Goal: Task Accomplishment & Management: Manage account settings

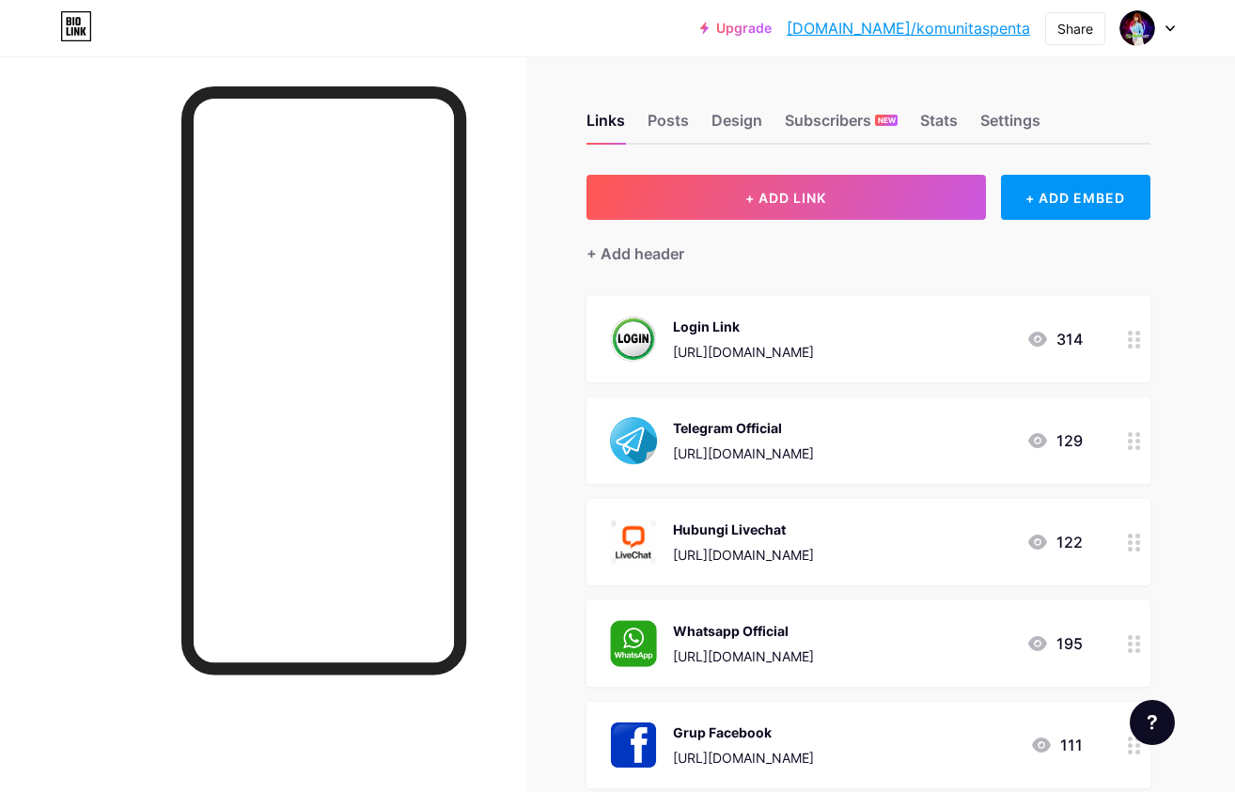
click at [814, 540] on div "Hubungi Livechat [URL][DOMAIN_NAME]" at bounding box center [743, 542] width 141 height 49
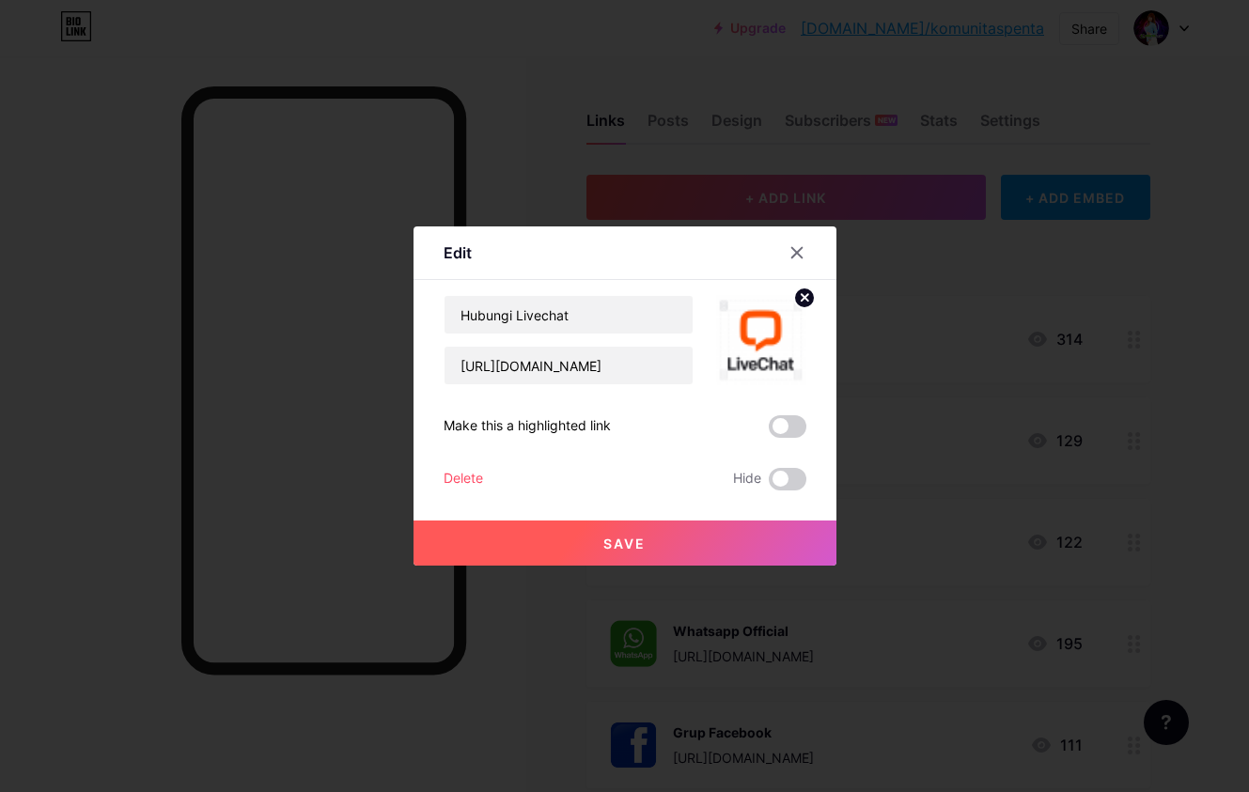
click at [912, 679] on div at bounding box center [624, 396] width 1249 height 792
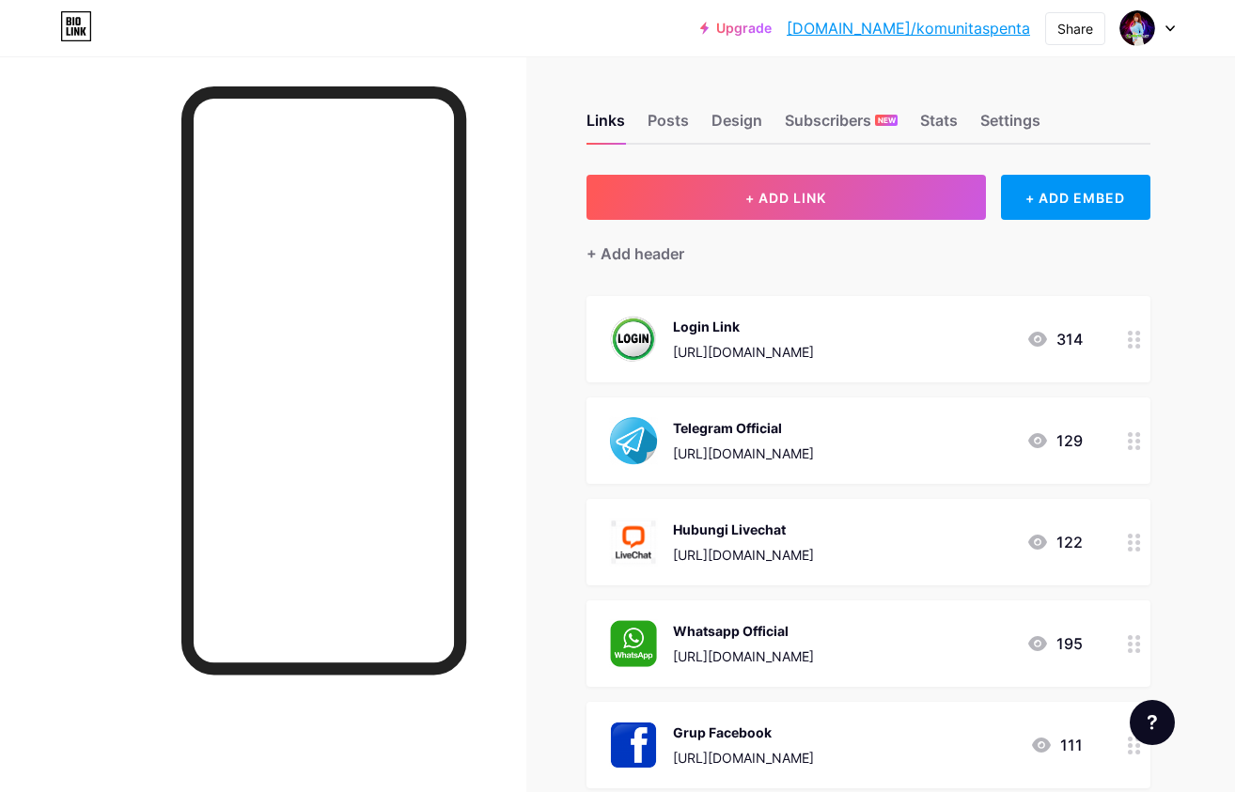
click at [814, 660] on div "[URL][DOMAIN_NAME]" at bounding box center [743, 656] width 141 height 20
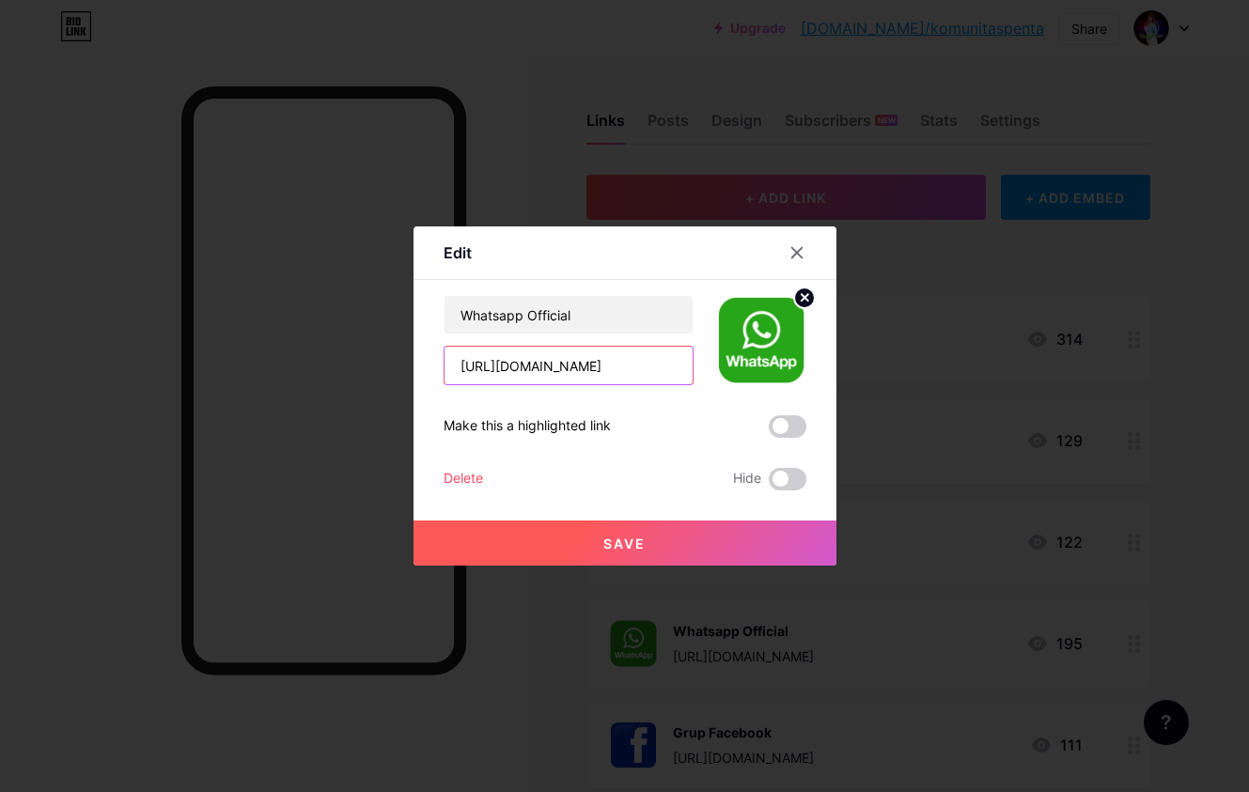
click at [630, 380] on input "[URL][DOMAIN_NAME]" at bounding box center [568, 366] width 248 height 38
paste input "5938315206"
type input "[URL][DOMAIN_NAME]"
click at [643, 536] on button "Save" at bounding box center [624, 542] width 423 height 45
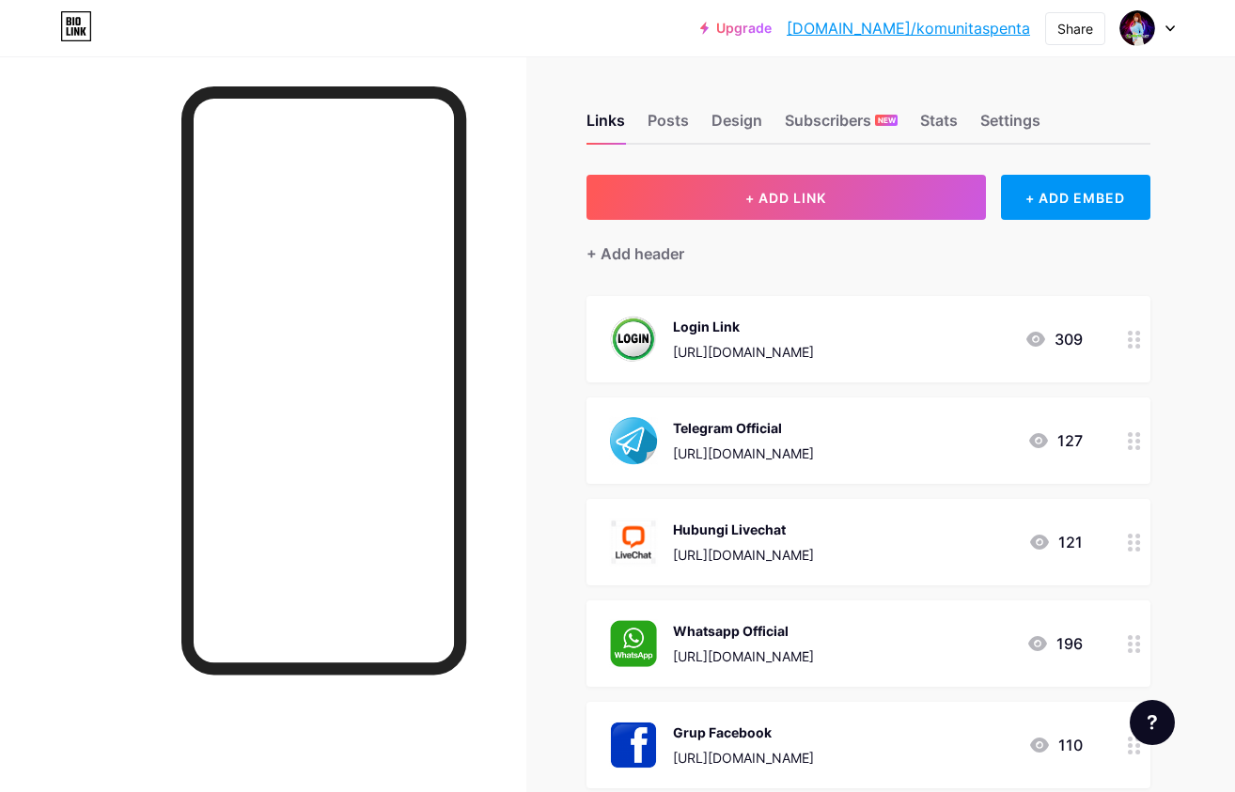
click at [973, 28] on link "[DOMAIN_NAME]/komunitaspenta" at bounding box center [907, 28] width 243 height 23
click at [1215, 445] on div "Links Posts Design Subscribers NEW Stats Settings + ADD LINK + ADD EMBED + Add …" at bounding box center [614, 582] width 1229 height 1052
